Goal: Task Accomplishment & Management: Use online tool/utility

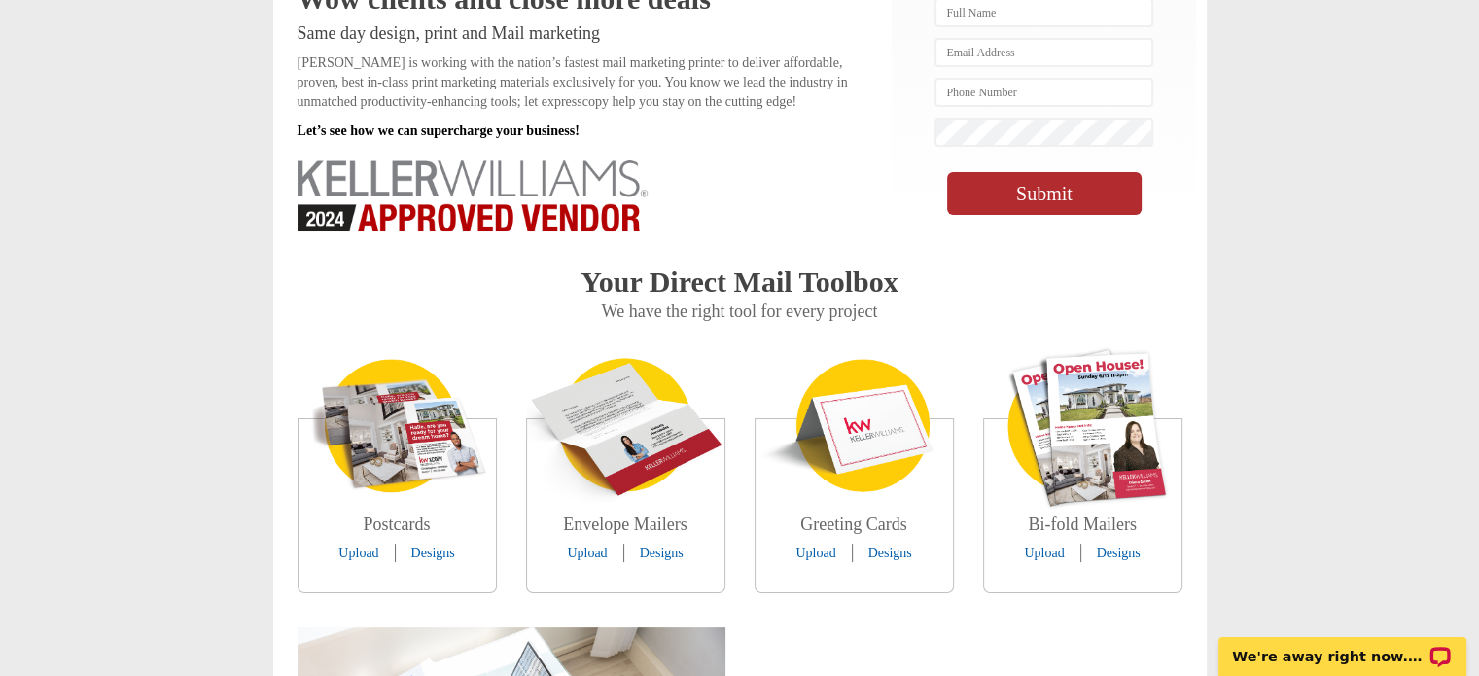
scroll to position [428, 0]
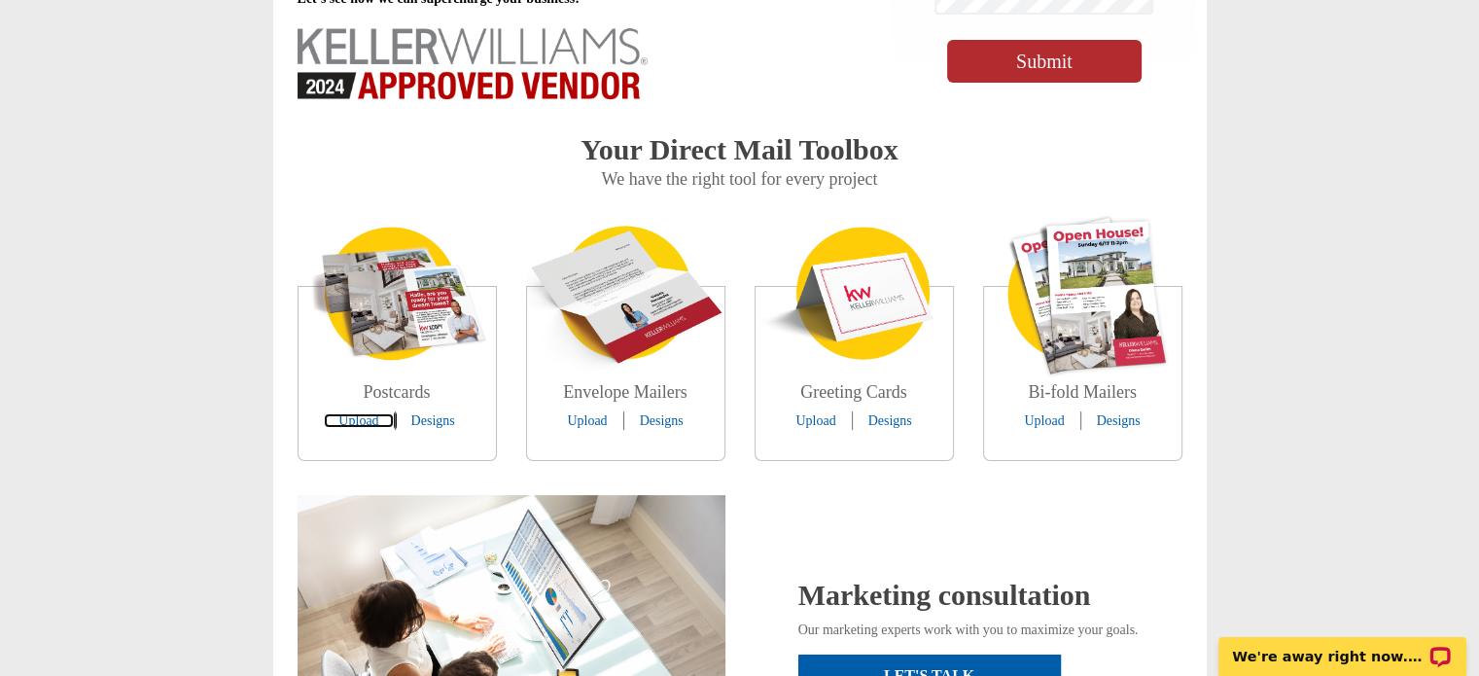
click at [361, 421] on link "Upload" at bounding box center [358, 420] width 69 height 15
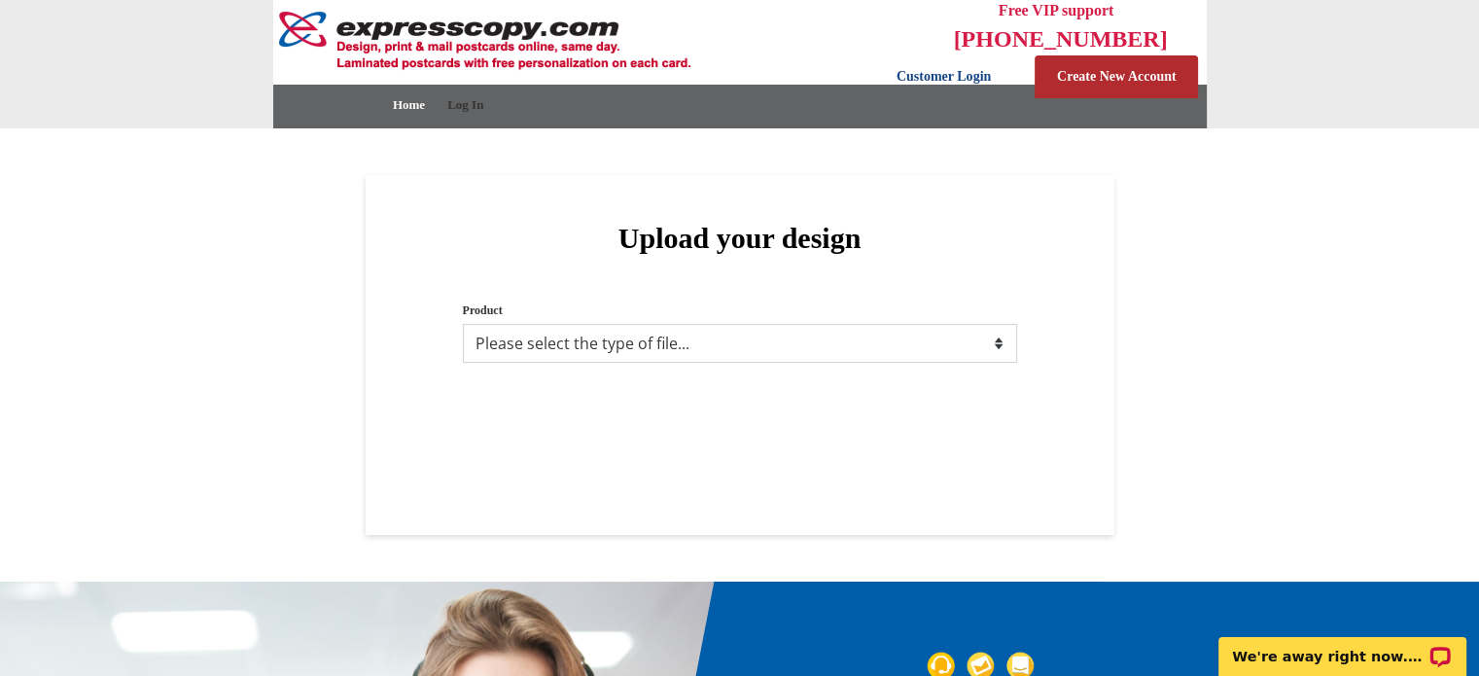
click at [966, 349] on select "Please select the type of file... Postcards Business Cards Letters and flyers G…" at bounding box center [740, 343] width 554 height 39
select select "1"
click at [463, 324] on select "Please select the type of file... Postcards Business Cards Letters and flyers G…" at bounding box center [740, 343] width 554 height 39
